Goal: Task Accomplishment & Management: Complete application form

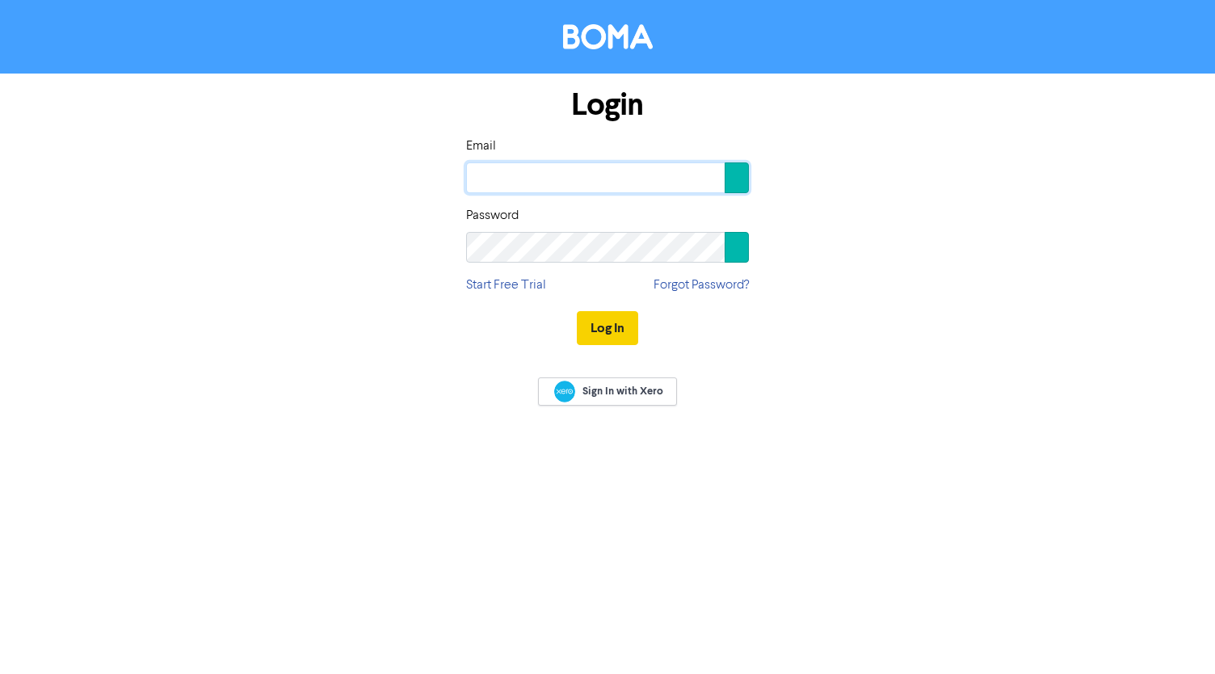
type input "[PERSON_NAME][EMAIL_ADDRESS][DOMAIN_NAME]"
drag, startPoint x: 594, startPoint y: 320, endPoint x: 641, endPoint y: 300, distance: 51.8
click at [594, 320] on button "Log In" at bounding box center [607, 328] width 61 height 34
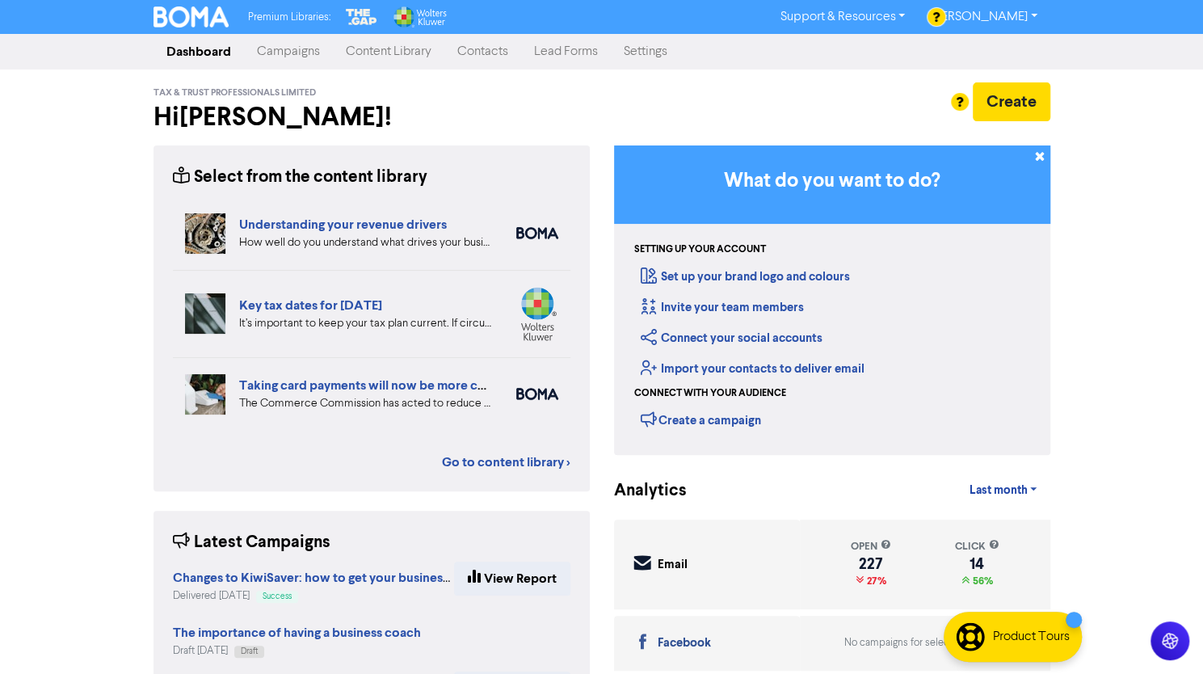
drag, startPoint x: 501, startPoint y: 59, endPoint x: 534, endPoint y: 61, distance: 33.2
click at [501, 59] on link "Contacts" at bounding box center [482, 52] width 77 height 32
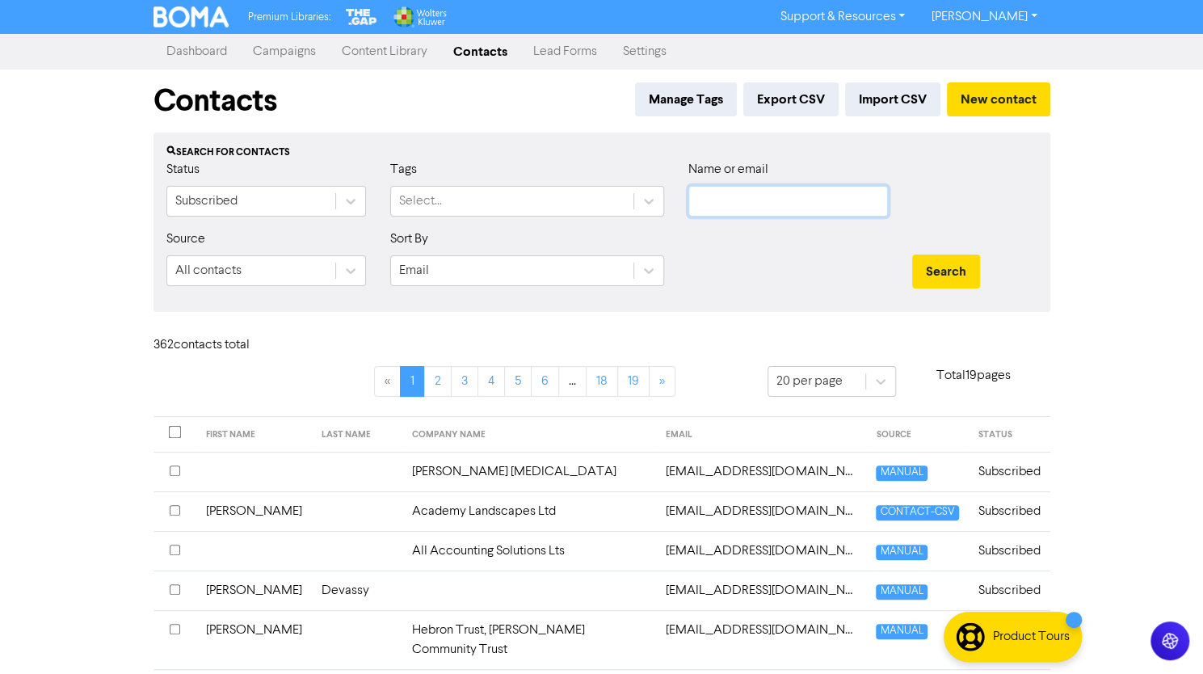
click at [771, 195] on input "text" at bounding box center [787, 201] width 199 height 31
type input "age concern"
click at [912, 254] on button "Search" at bounding box center [946, 271] width 68 height 34
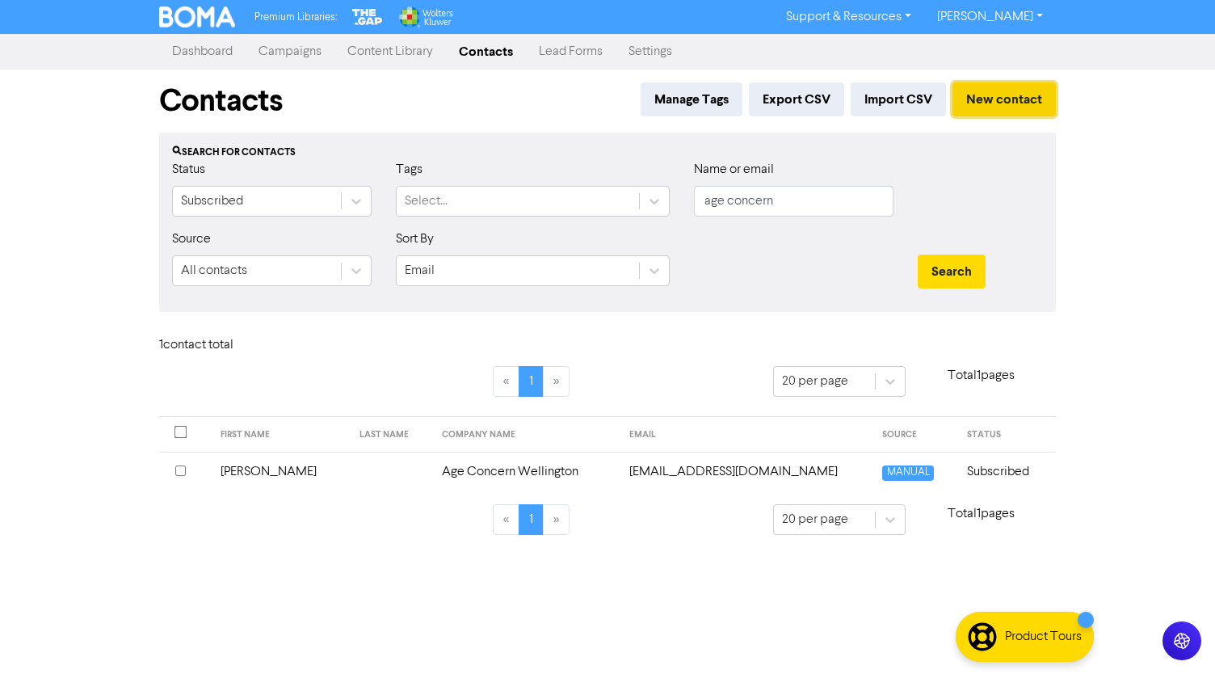
click at [973, 101] on button "New contact" at bounding box center [1003, 99] width 103 height 34
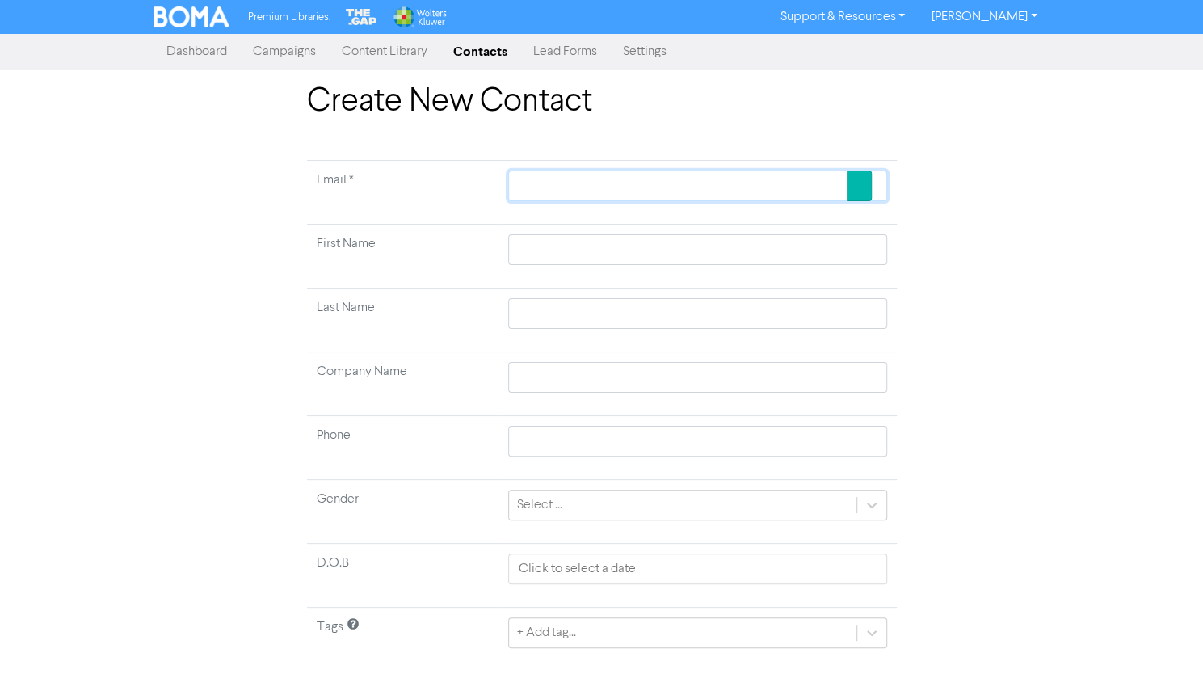
click at [561, 193] on input "text" at bounding box center [697, 185] width 379 height 31
paste input "[EMAIL_ADDRESS][DOMAIN_NAME]"
type input "[EMAIL_ADDRESS][DOMAIN_NAME]"
click at [548, 243] on input "text" at bounding box center [697, 249] width 379 height 31
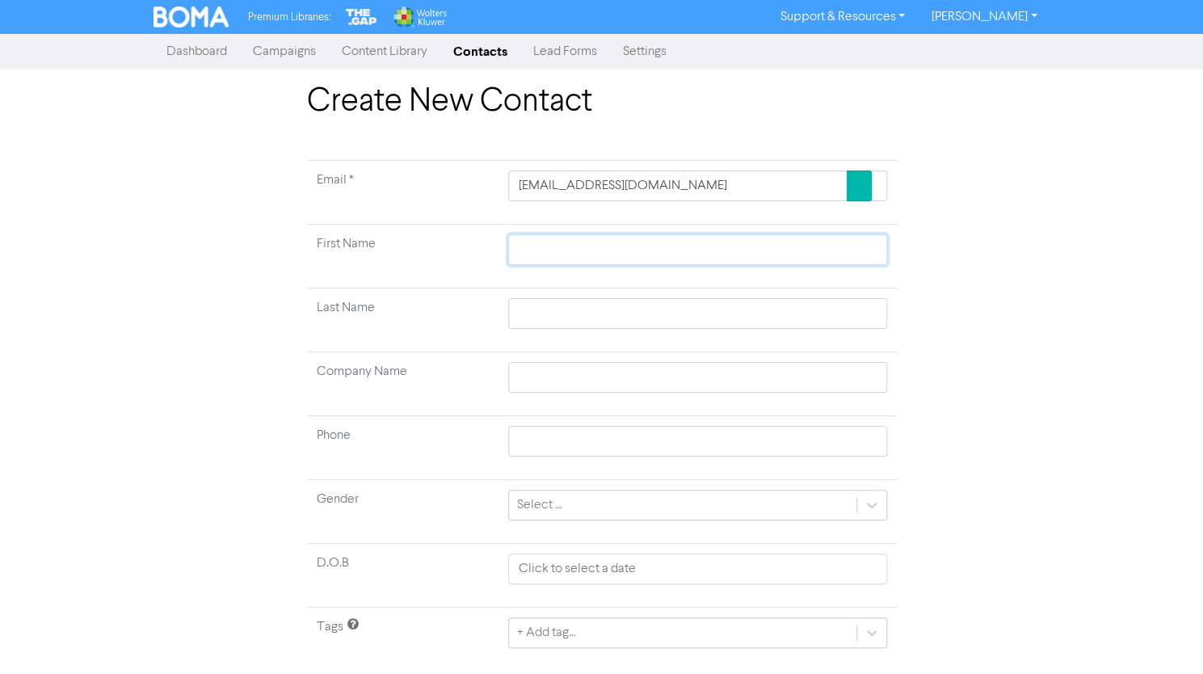
type input "V"
type input "Vi"
type input "Vic"
type input "Vict"
type input "Victo"
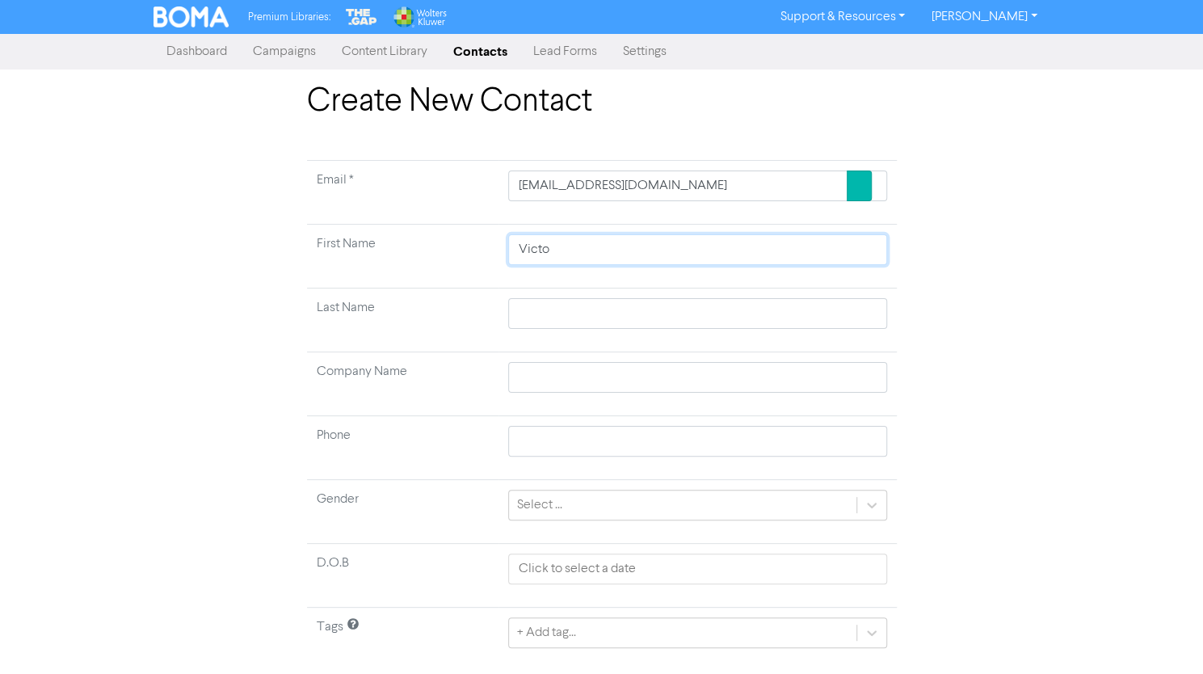
type input "[PERSON_NAME]"
type input "Victori"
type input "Victoria"
click at [460, 388] on td "Company Name" at bounding box center [402, 384] width 191 height 64
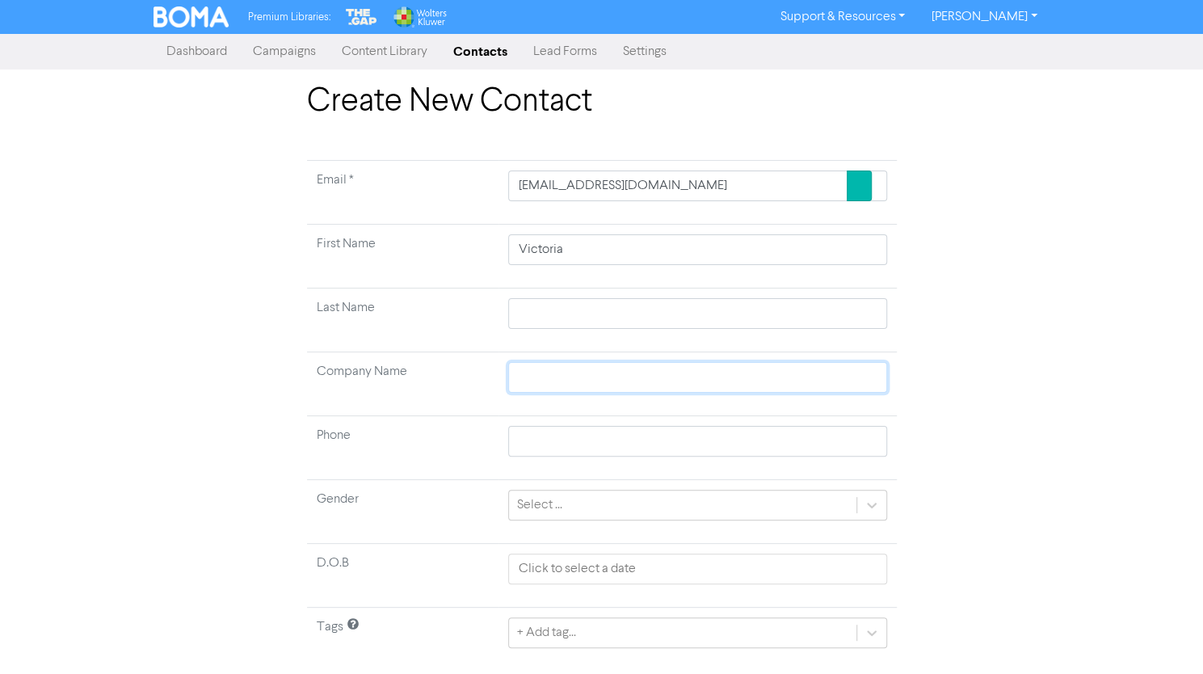
click at [565, 372] on input "text" at bounding box center [697, 377] width 379 height 31
type input "A"
type input "Ag"
type input "Age"
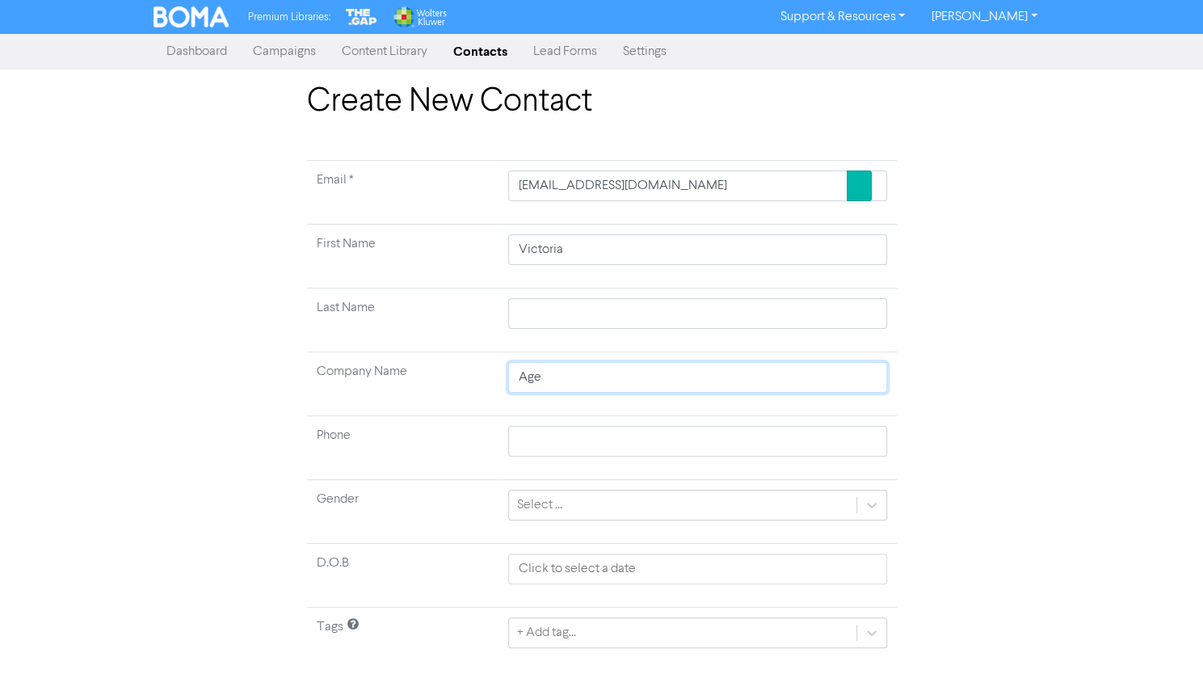
type input "Age C"
type input "Age Co"
type input "Age Con"
type input "Age Conc"
type input "Age Conce"
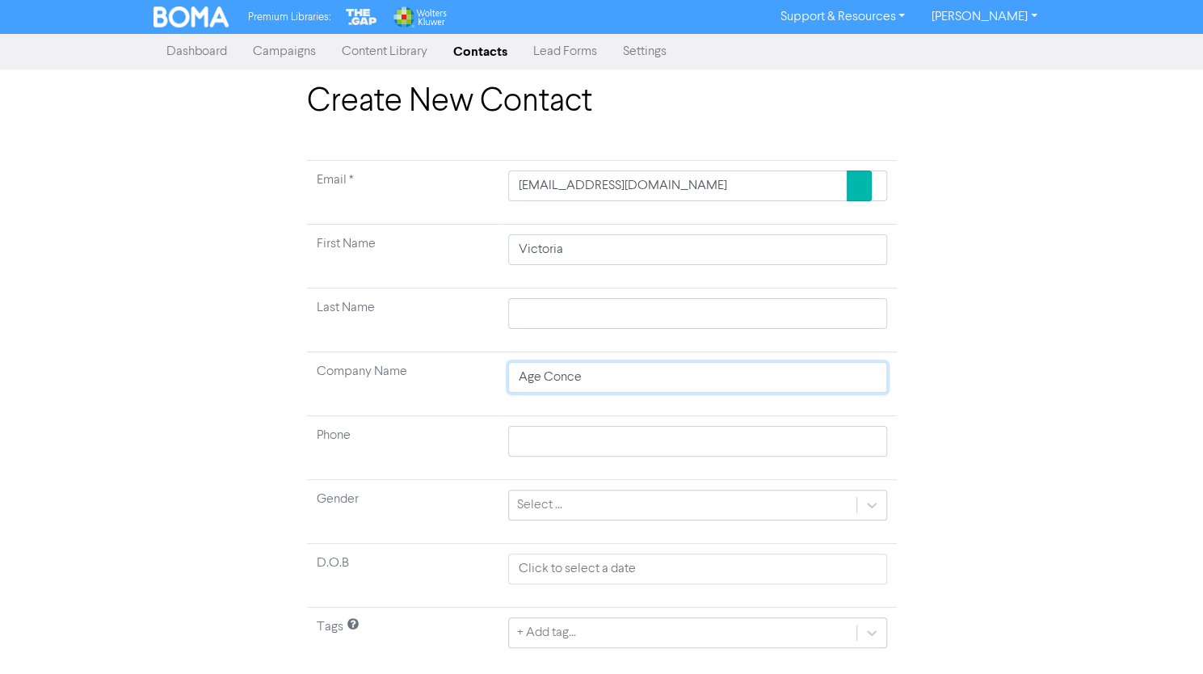
type input "Age Concer"
type input "Age Concern"
type input "Age Concern W"
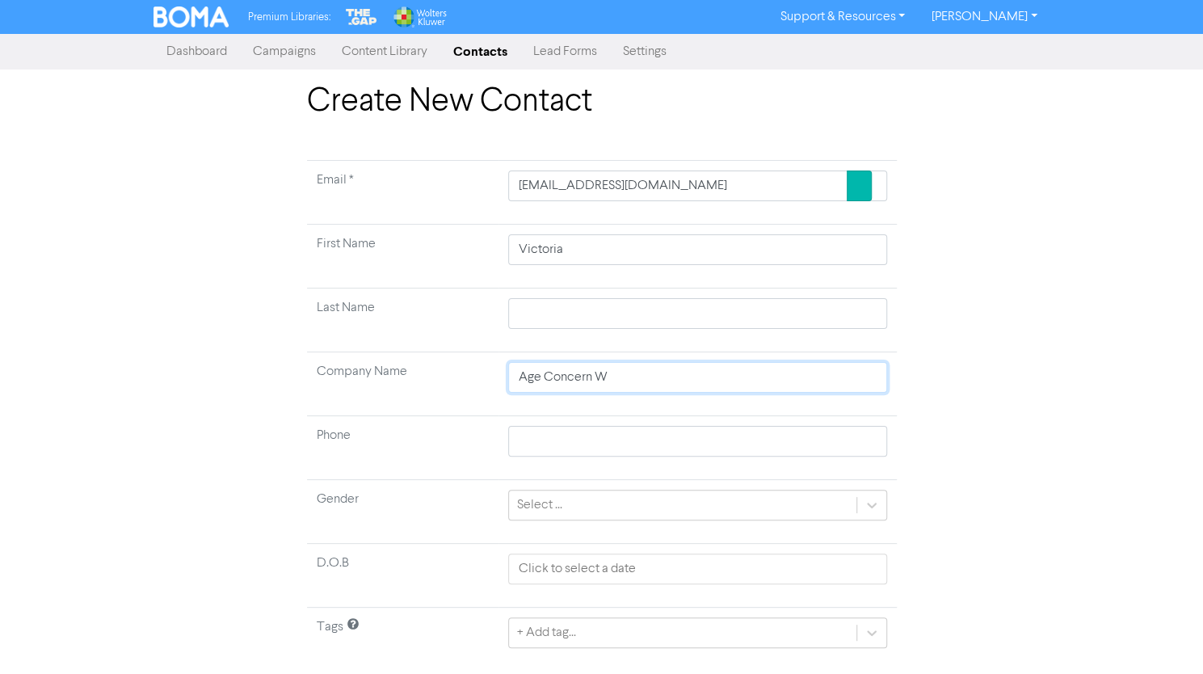
type input "Age Concern Wl"
type input "Age Concern W"
type input "Age Concern We"
type input "Age Concern Wel"
type input "Age Concern Well"
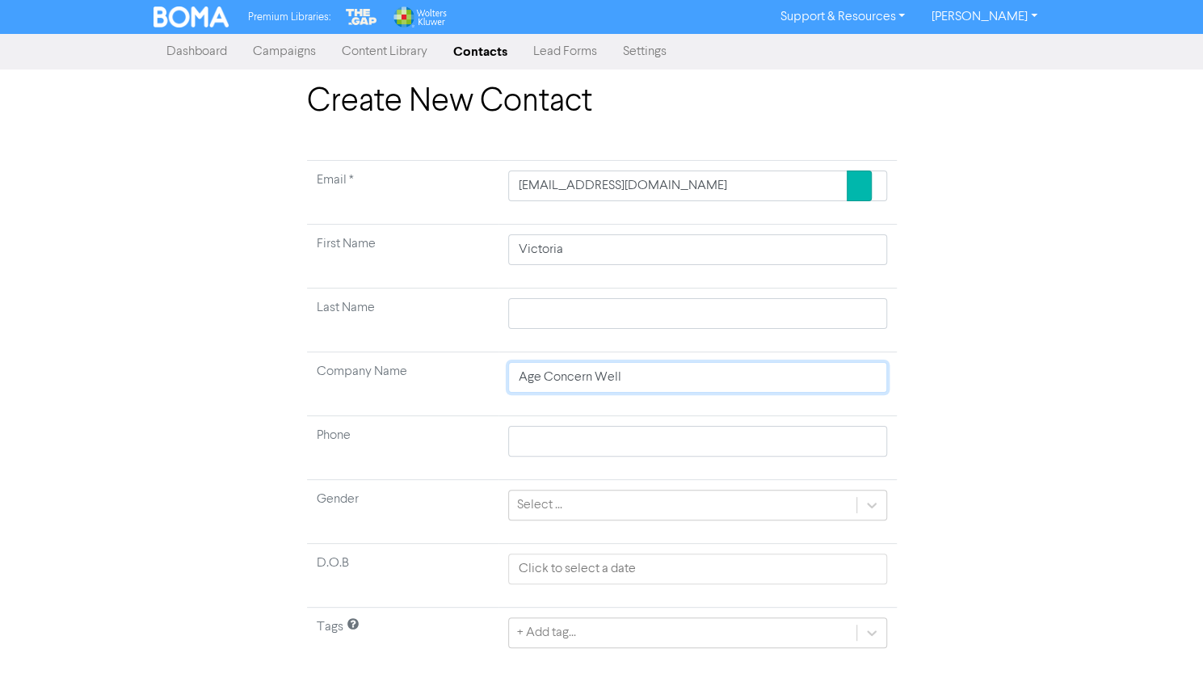
type input "Age Concern Welli"
type input "Age Concern Wellin"
type input "Age Concern Welling"
type input "Age Concern Wellingt"
type input "Age Concern Wellingto"
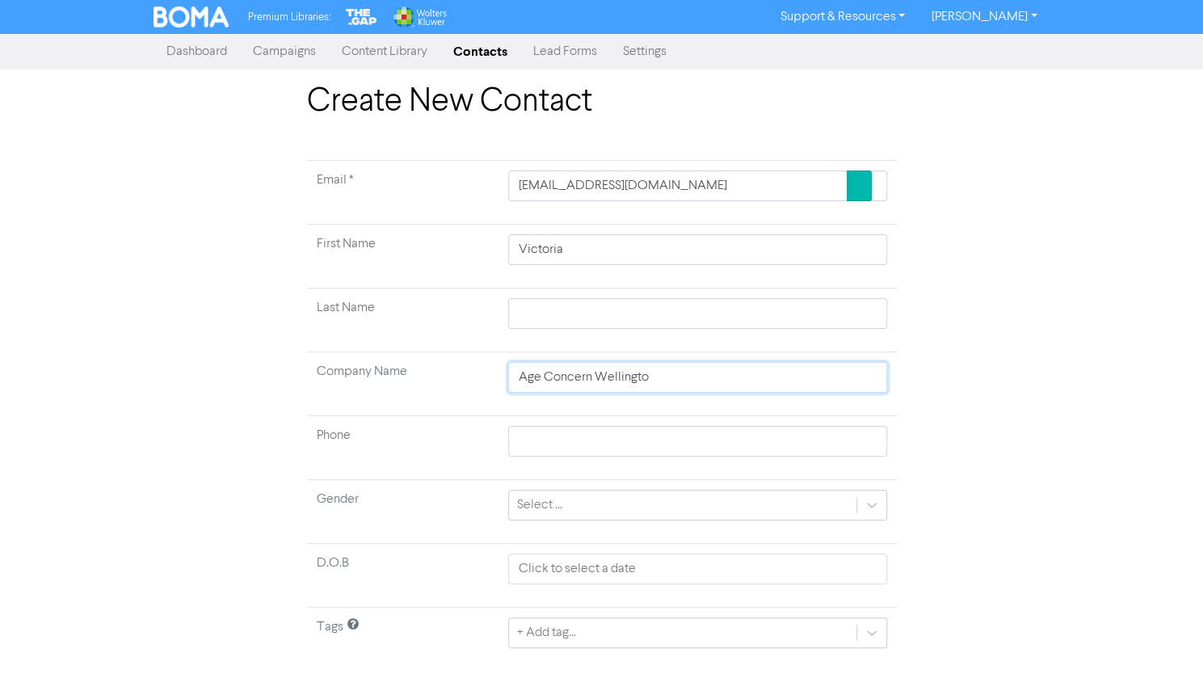
type input "Age Concern Wellington"
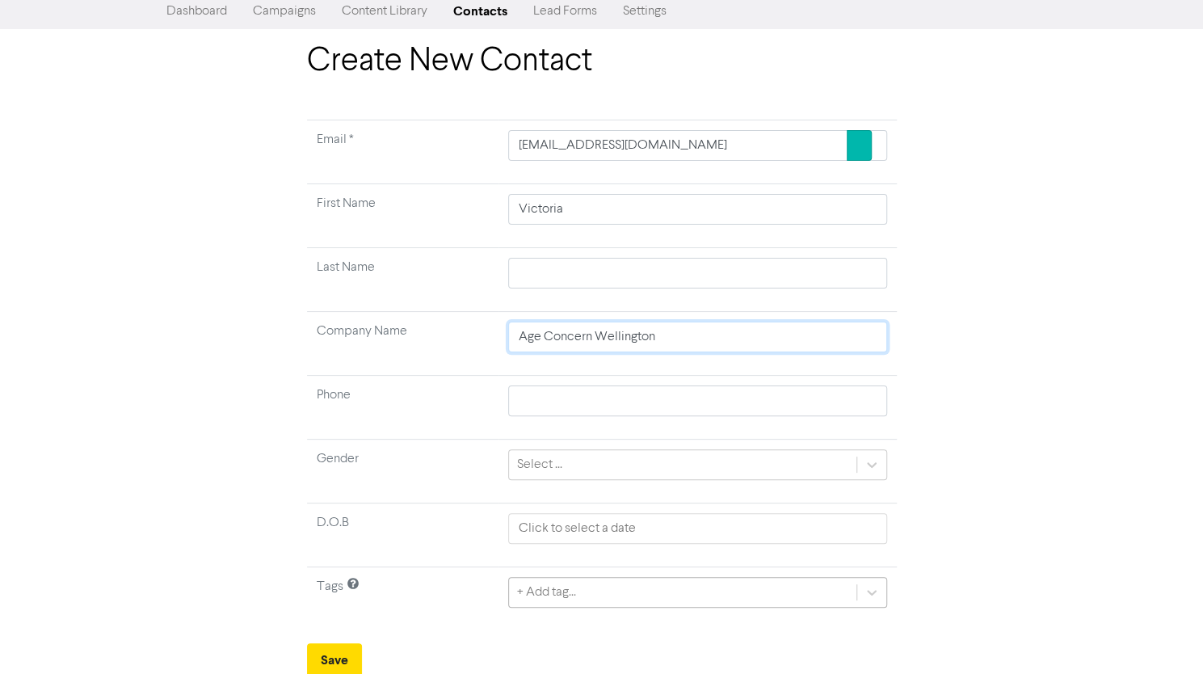
type input "Age Concern Wellington"
click at [582, 585] on div "+ Add tag..." at bounding box center [697, 592] width 379 height 31
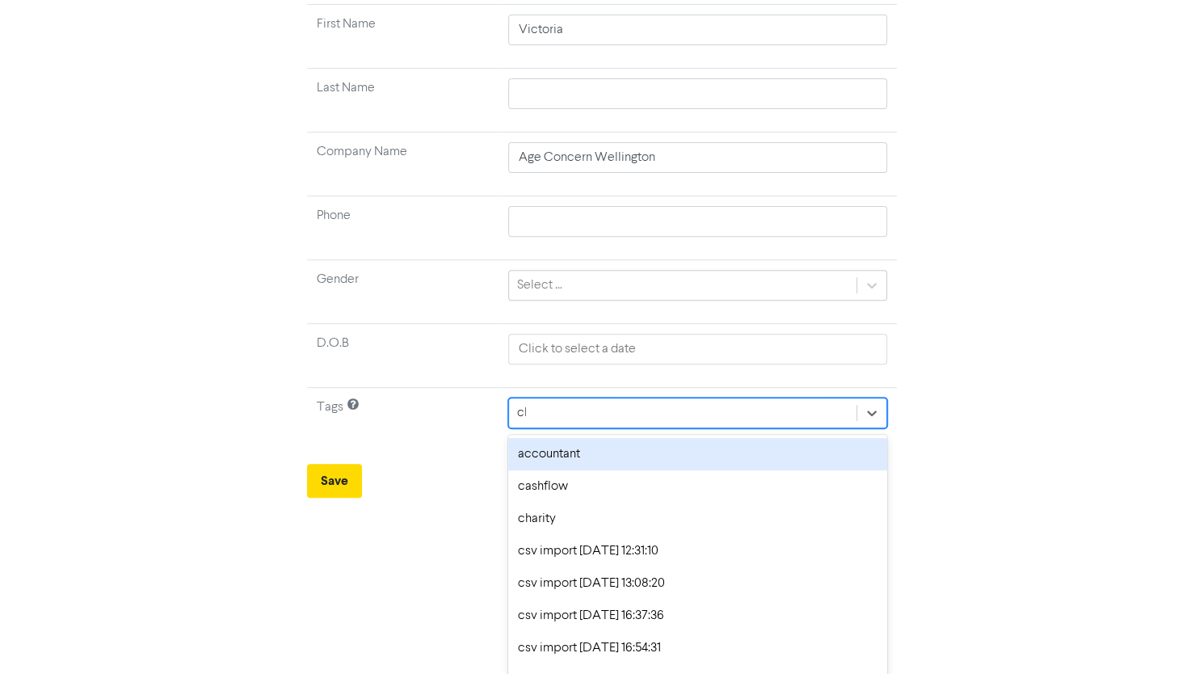
scroll to position [50, 0]
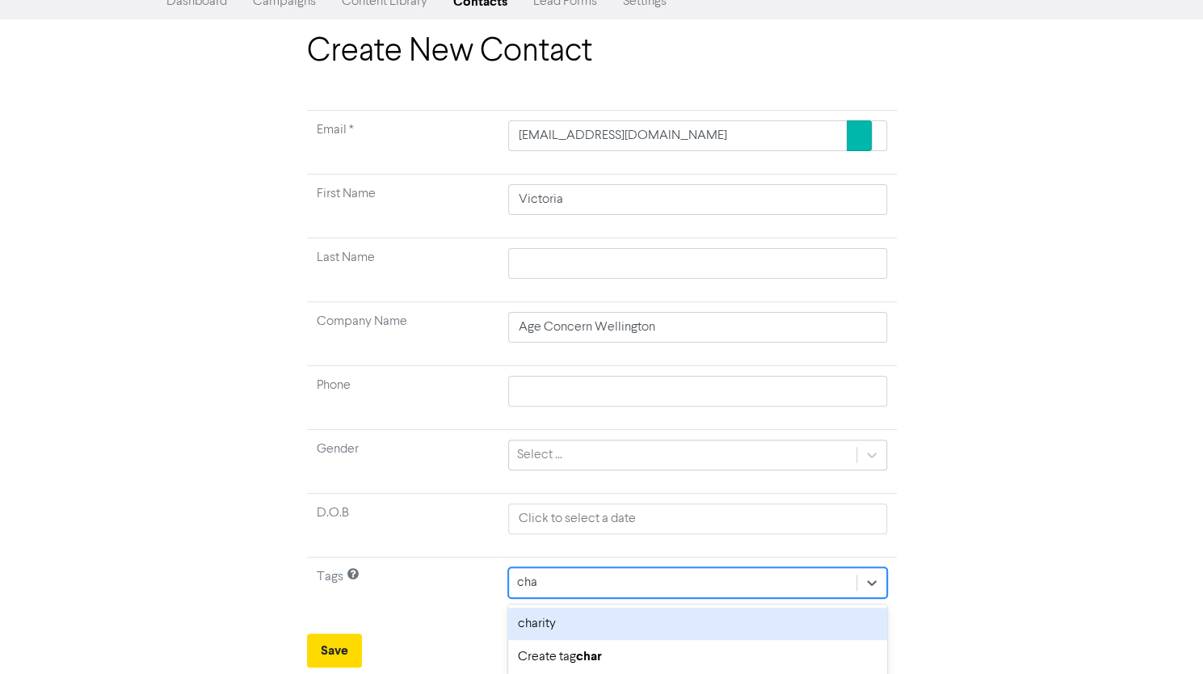
type input "char"
click at [566, 617] on div "charity" at bounding box center [697, 623] width 379 height 32
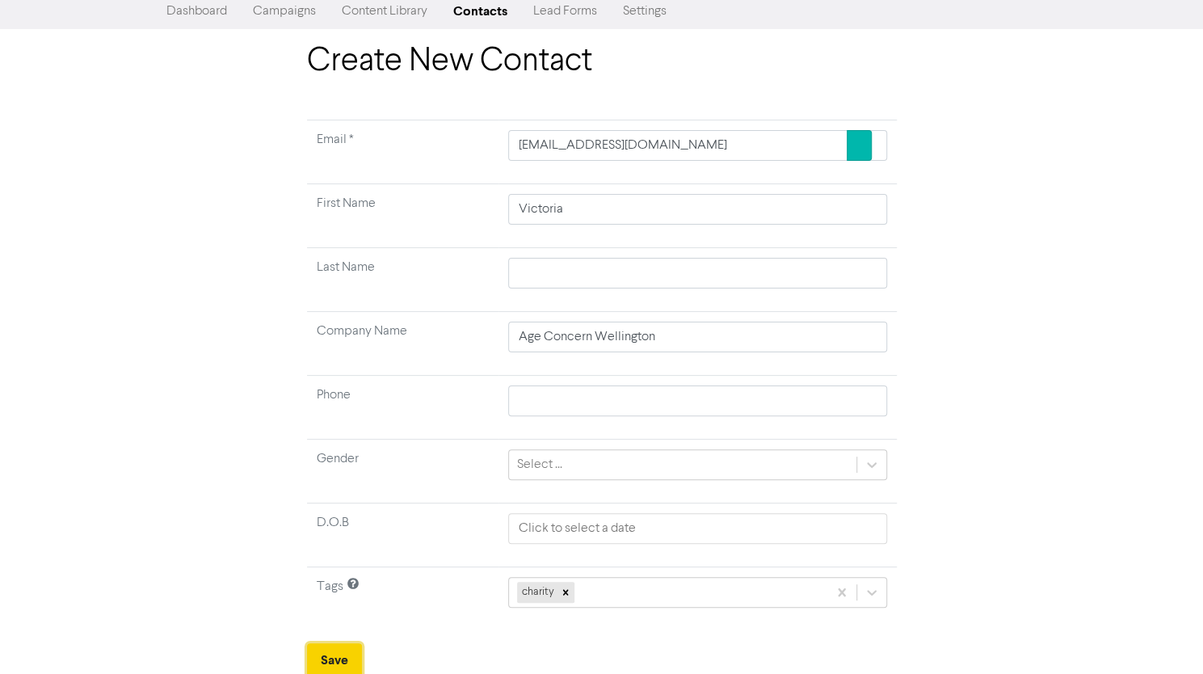
click at [335, 657] on button "Save" at bounding box center [334, 660] width 55 height 34
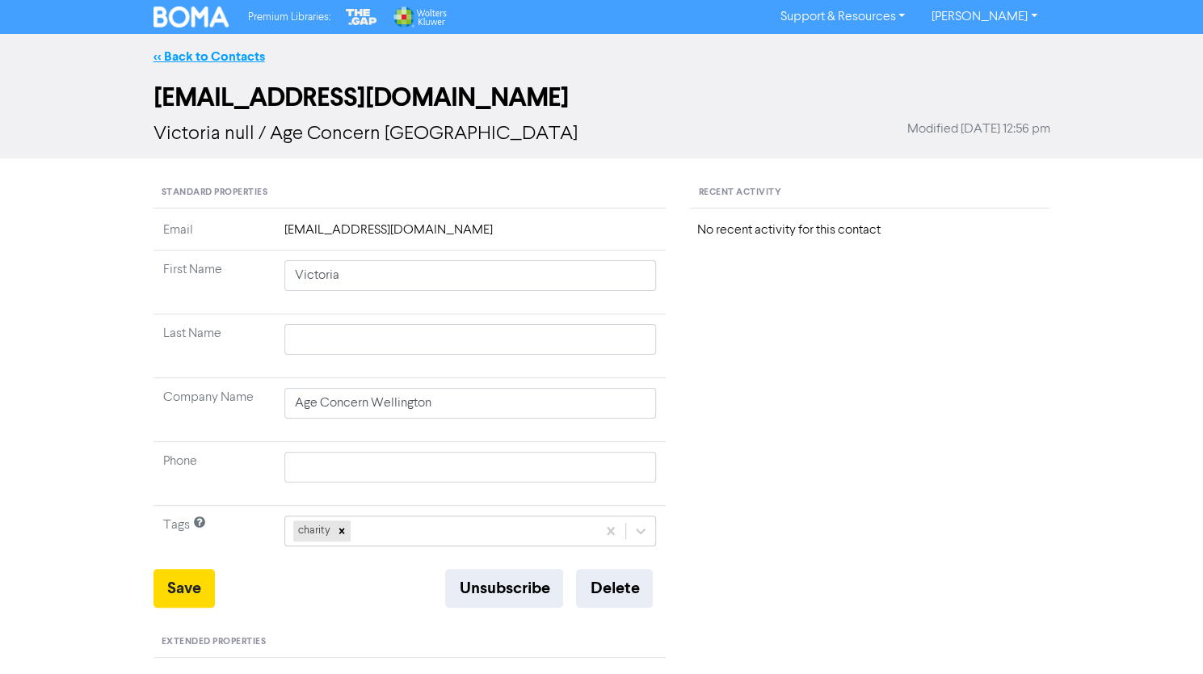
click at [233, 52] on link "<< Back to Contacts" at bounding box center [208, 56] width 111 height 16
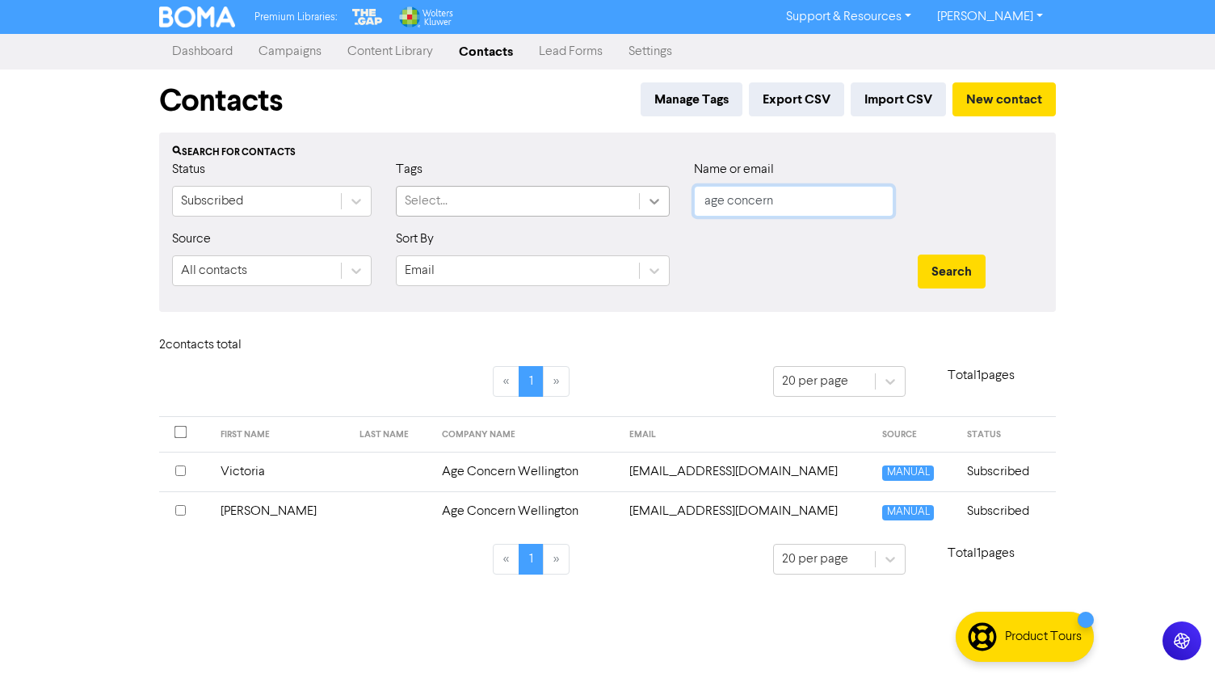
drag, startPoint x: 677, startPoint y: 195, endPoint x: 640, endPoint y: 191, distance: 36.5
click at [640, 192] on div "Status Subscribed Tags Select... Name or email age concern" at bounding box center [607, 194] width 895 height 69
click at [972, 274] on button "Search" at bounding box center [952, 271] width 68 height 34
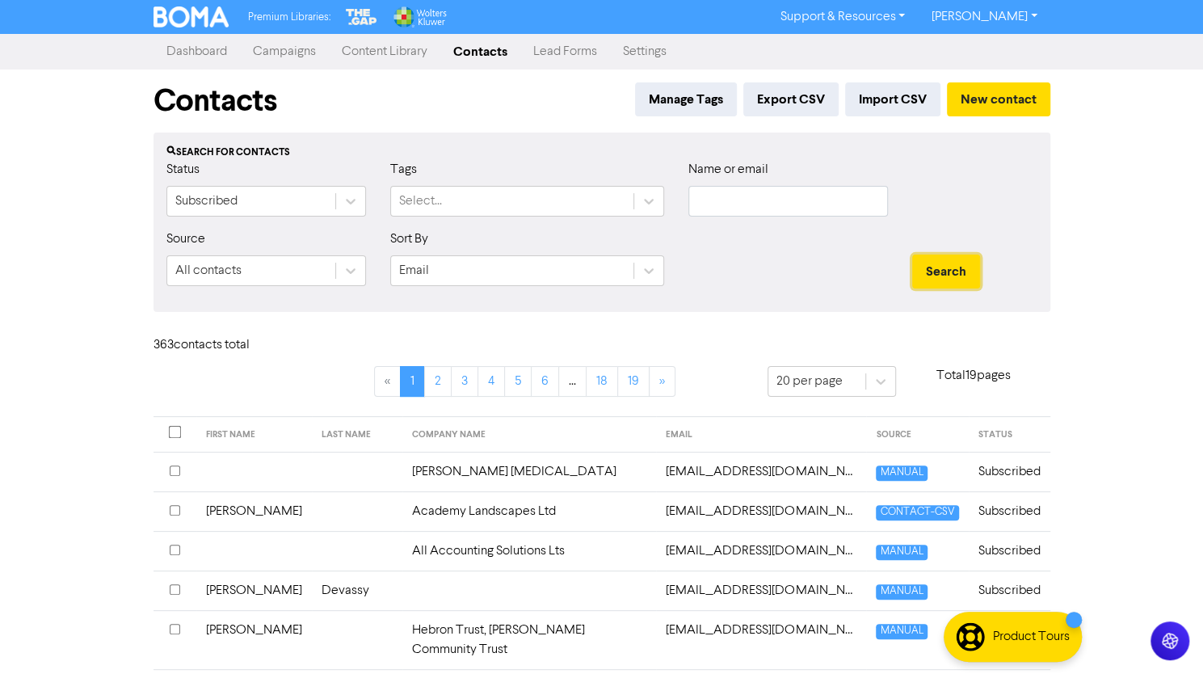
scroll to position [162, 0]
